Goal: Use online tool/utility

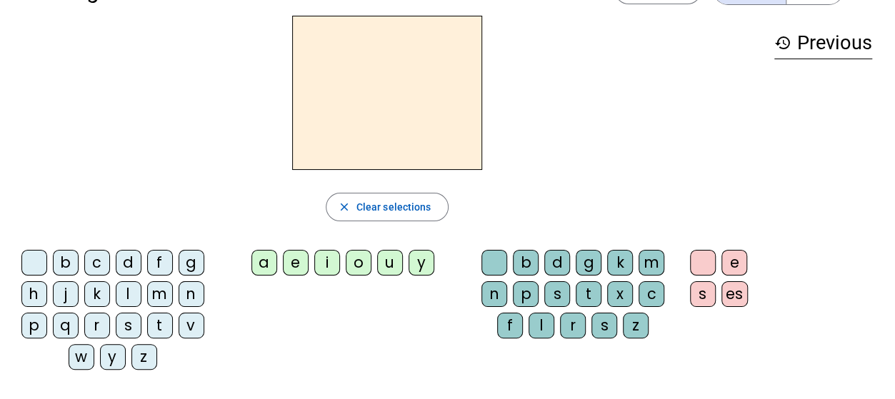
scroll to position [47, 0]
click at [157, 325] on div "t" at bounding box center [160, 326] width 26 height 26
click at [267, 263] on div "a" at bounding box center [264, 263] width 26 height 26
click at [651, 290] on div "c" at bounding box center [651, 294] width 26 height 26
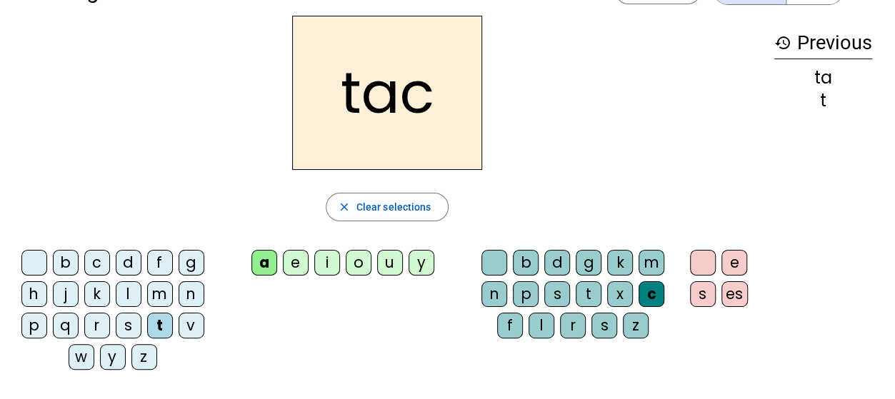
click at [503, 326] on div "f" at bounding box center [510, 326] width 26 height 26
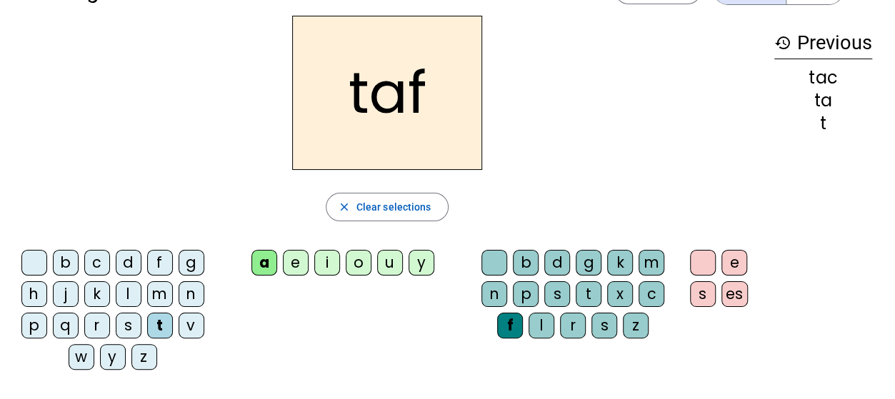
click at [498, 258] on div at bounding box center [494, 263] width 26 height 26
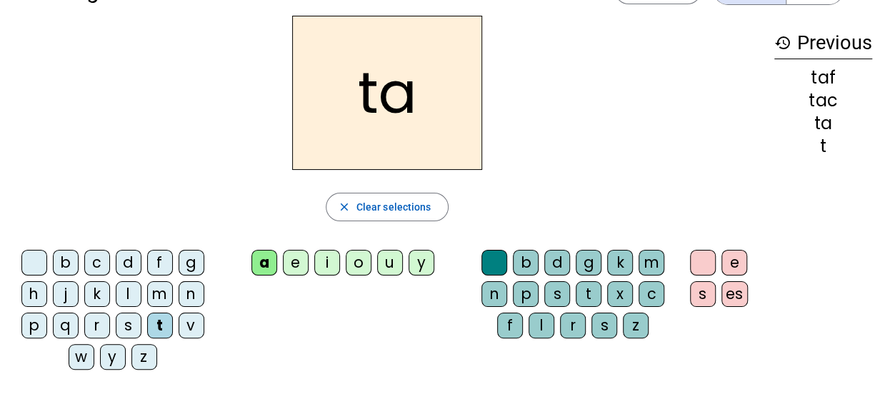
click at [298, 266] on div "e" at bounding box center [296, 263] width 26 height 26
click at [60, 289] on div "j" at bounding box center [66, 294] width 26 height 26
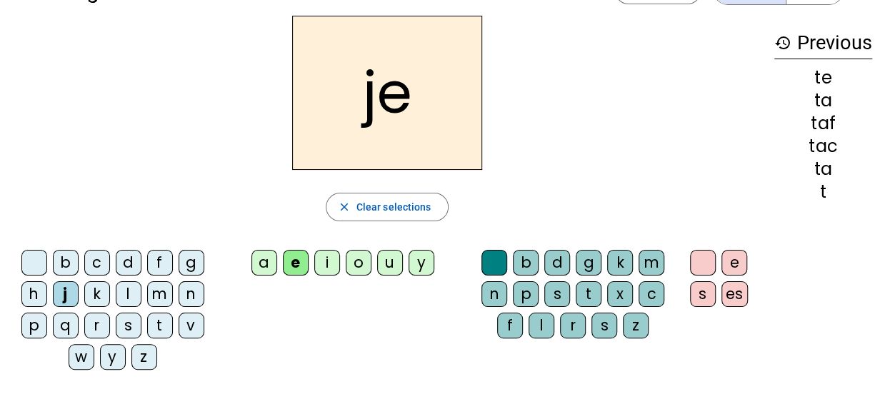
click at [131, 256] on div "d" at bounding box center [129, 263] width 26 height 26
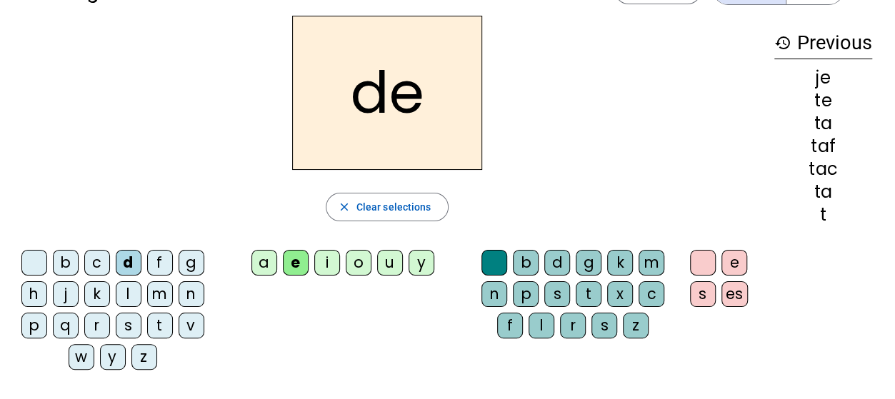
click at [161, 298] on div "m" at bounding box center [160, 294] width 26 height 26
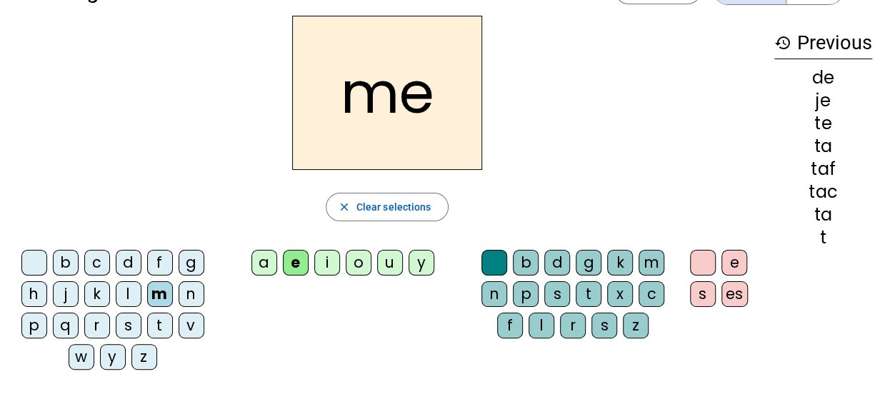
click at [271, 261] on div "a" at bounding box center [264, 263] width 26 height 26
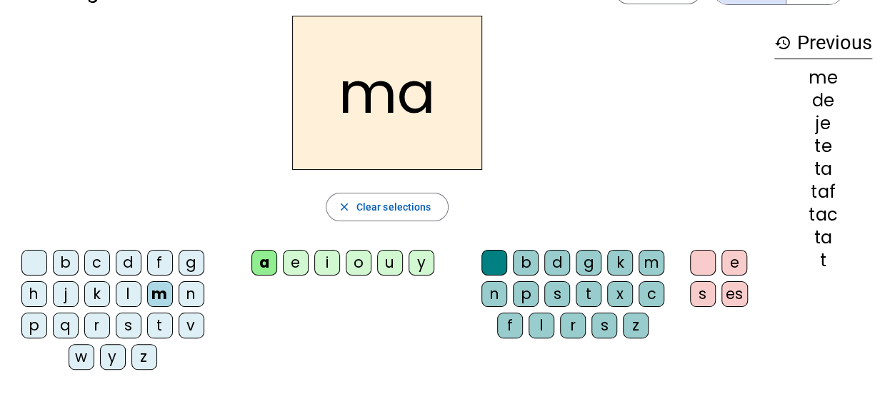
click at [129, 293] on div "l" at bounding box center [129, 294] width 26 height 26
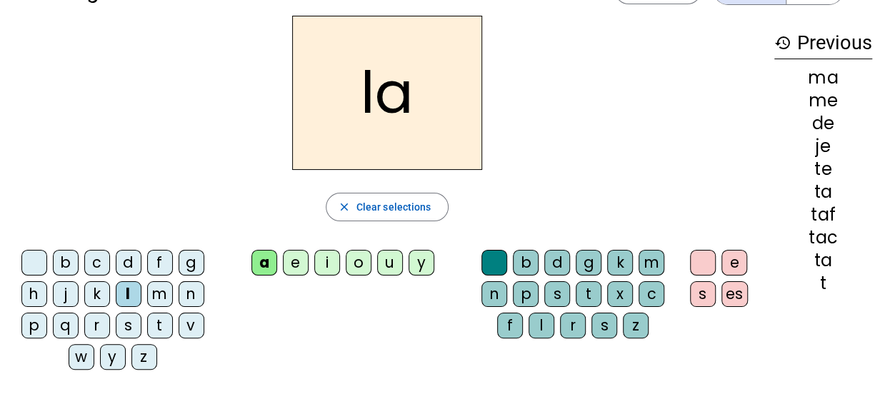
click at [650, 293] on div "c" at bounding box center [651, 294] width 26 height 26
